Goal: Transaction & Acquisition: Book appointment/travel/reservation

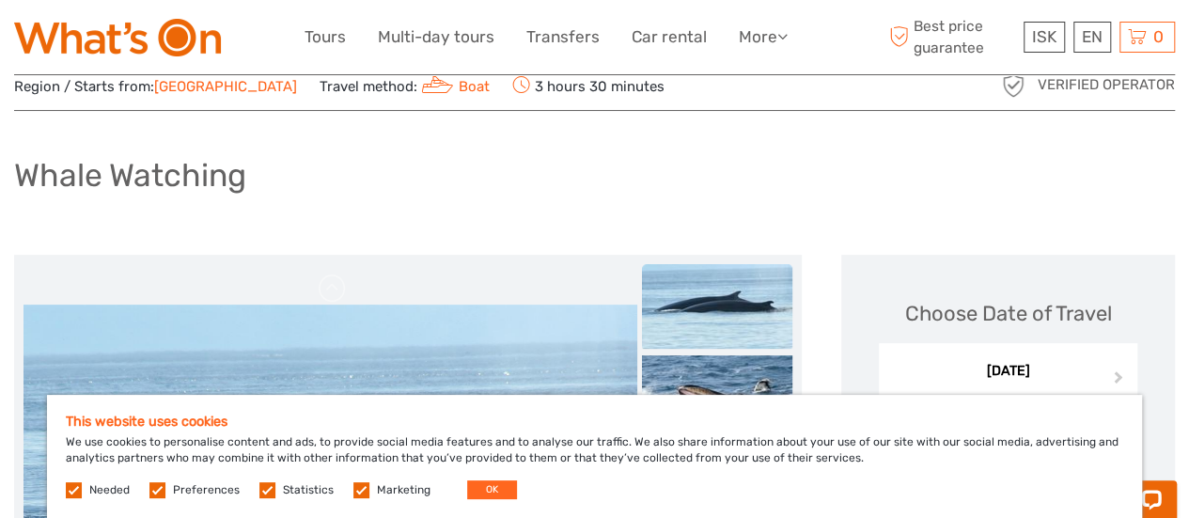
scroll to position [64, 0]
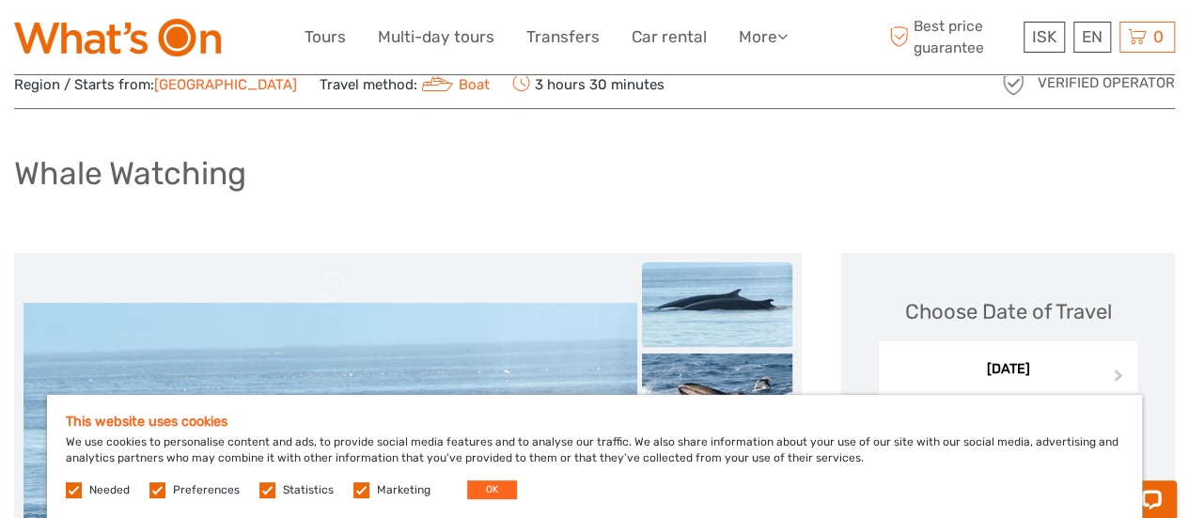
click at [265, 495] on label at bounding box center [267, 490] width 16 height 16
click at [0, 0] on input "checkbox" at bounding box center [0, 0] width 0 height 0
click at [156, 491] on label at bounding box center [157, 490] width 16 height 16
click at [0, 0] on input "checkbox" at bounding box center [0, 0] width 0 height 0
click at [359, 485] on label at bounding box center [361, 490] width 16 height 16
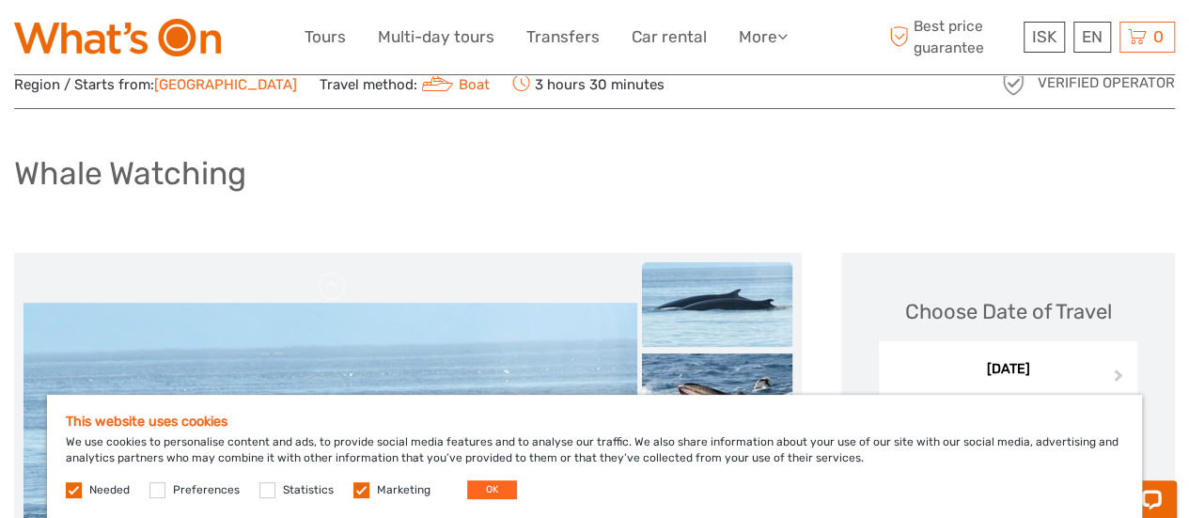
click at [0, 0] on input "checkbox" at bounding box center [0, 0] width 0 height 0
click at [491, 488] on button "OK" at bounding box center [492, 489] width 50 height 19
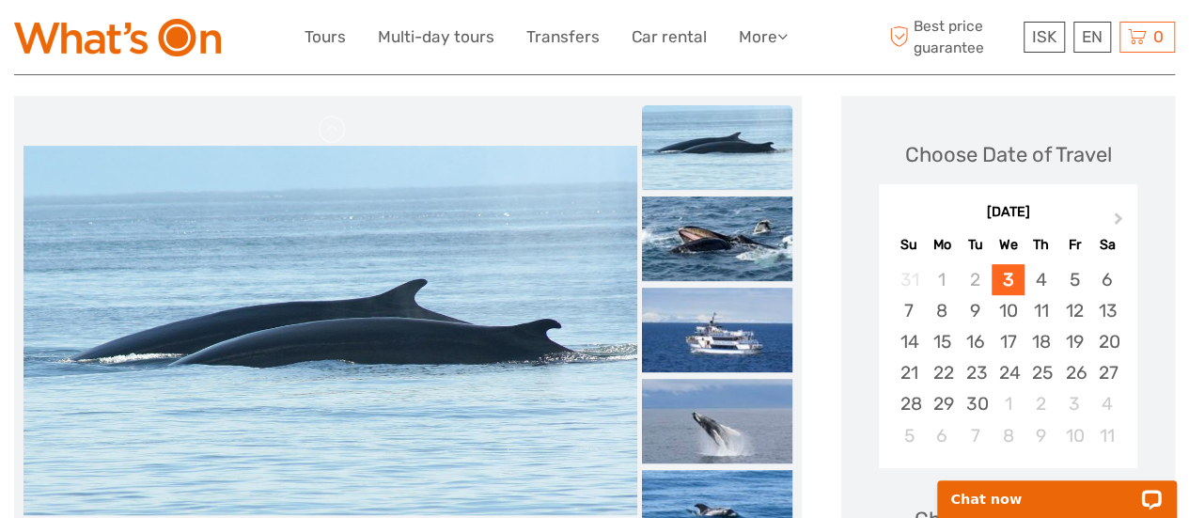
scroll to position [224, 0]
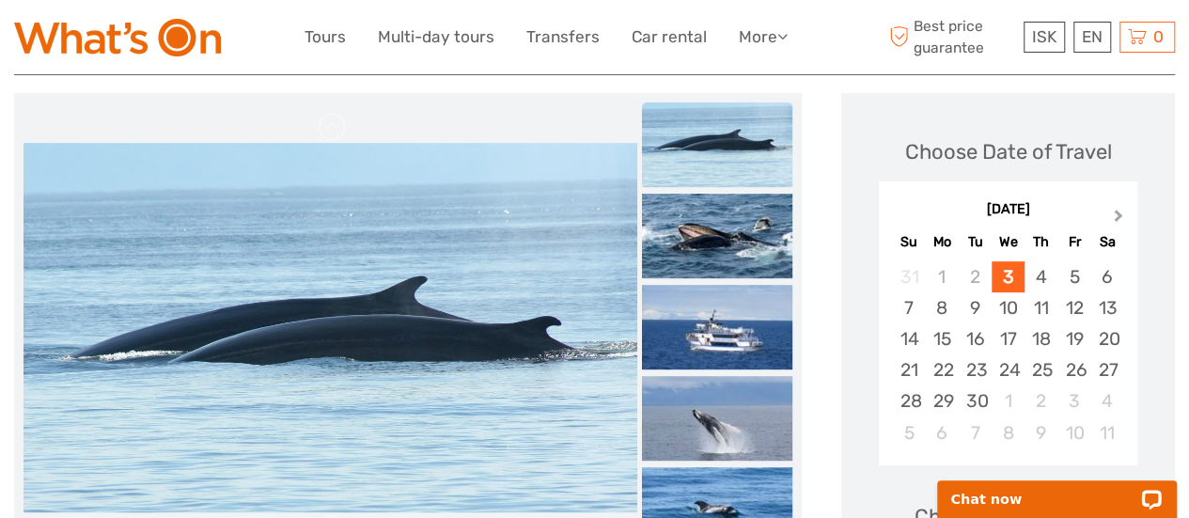
click at [1119, 217] on span "Next Month" at bounding box center [1119, 219] width 0 height 27
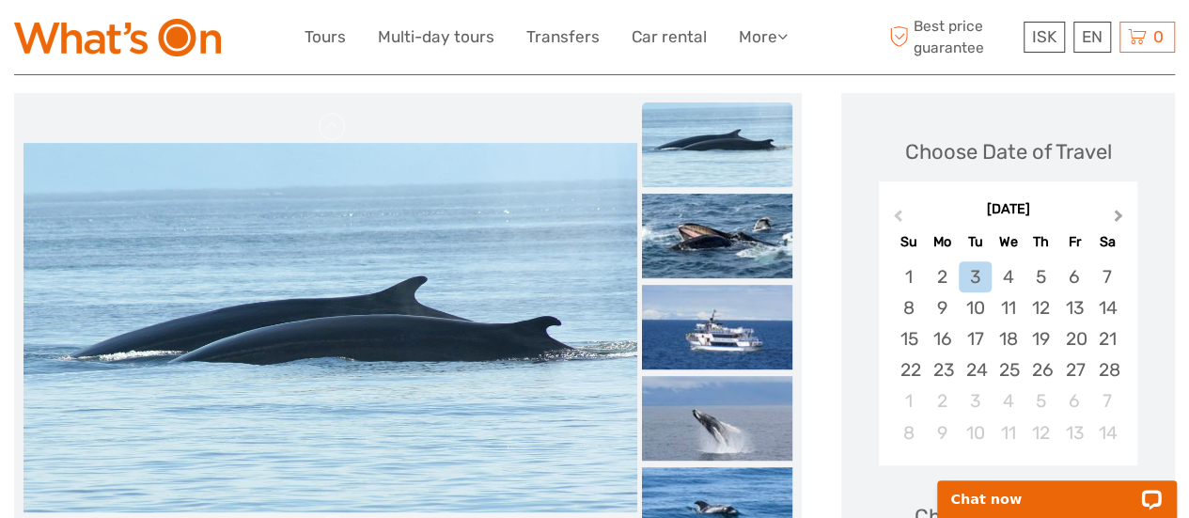
click at [1119, 217] on span "Next Month" at bounding box center [1119, 219] width 0 height 27
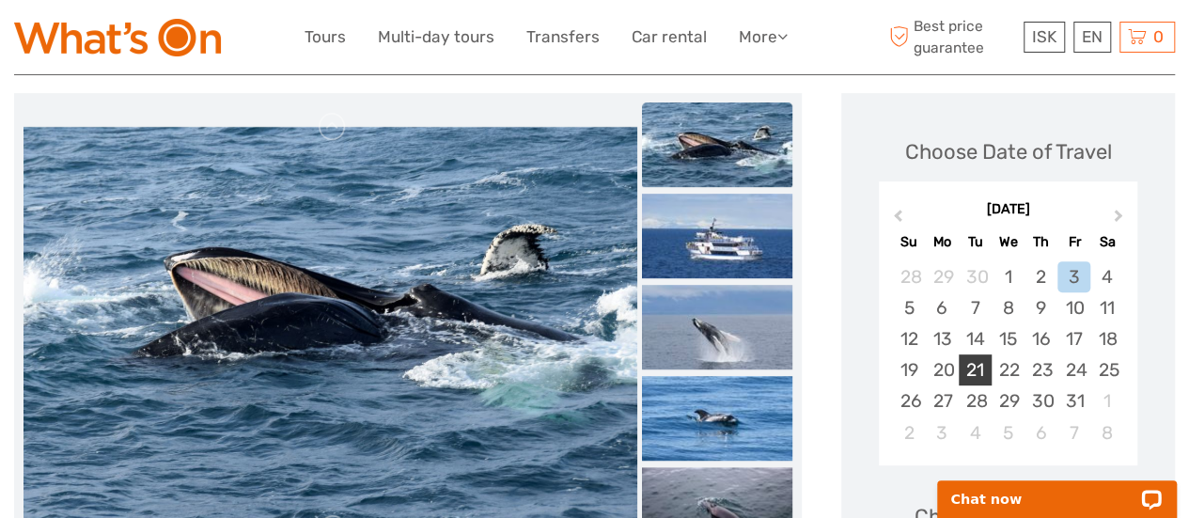
click at [968, 366] on div "21" at bounding box center [975, 369] width 33 height 31
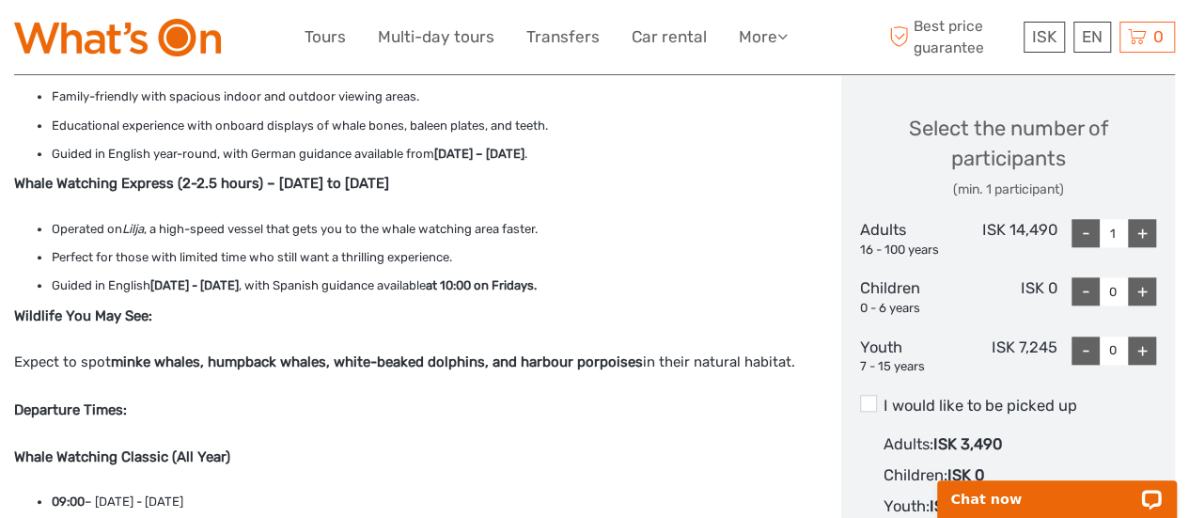
scroll to position [794, 0]
click at [1141, 227] on div "+" at bounding box center [1142, 232] width 28 height 28
click at [1139, 228] on div "+" at bounding box center [1142, 232] width 28 height 28
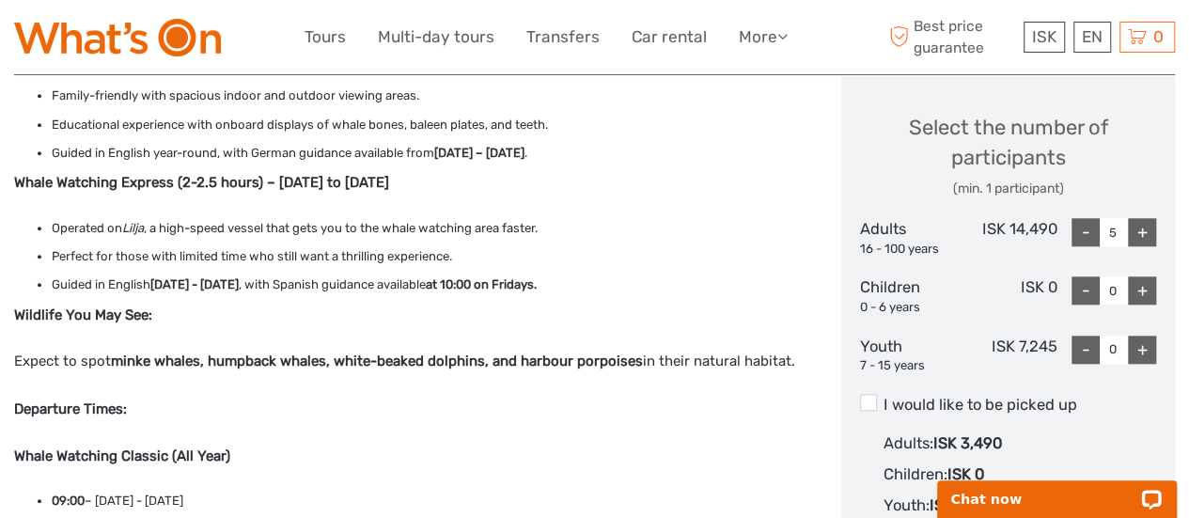
click at [1084, 233] on div "-" at bounding box center [1086, 232] width 28 height 28
type input "4"
click at [1143, 347] on div "+" at bounding box center [1142, 350] width 28 height 28
type input "1"
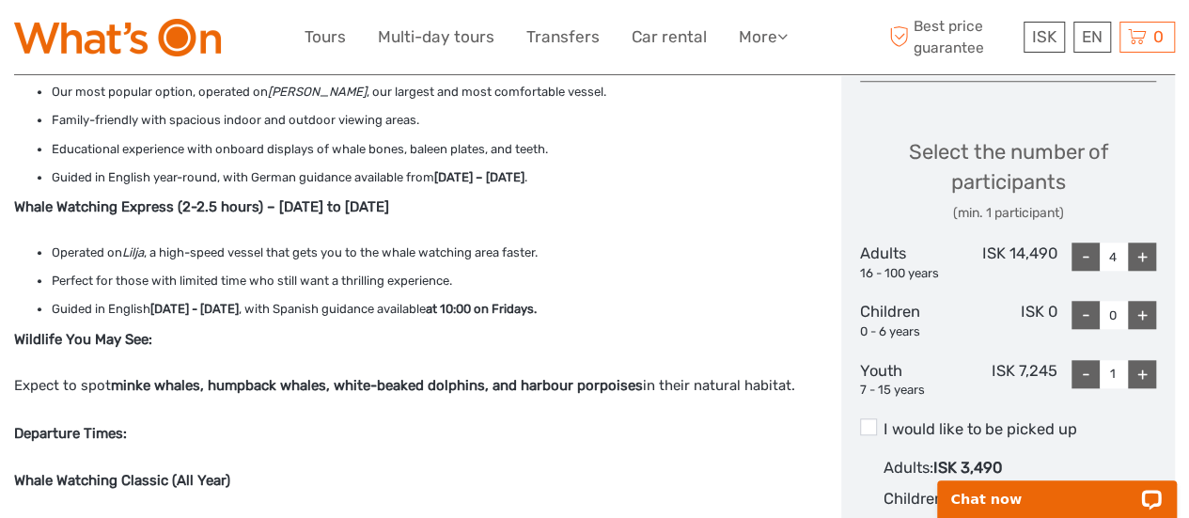
scroll to position [769, 0]
